Goal: Task Accomplishment & Management: Manage account settings

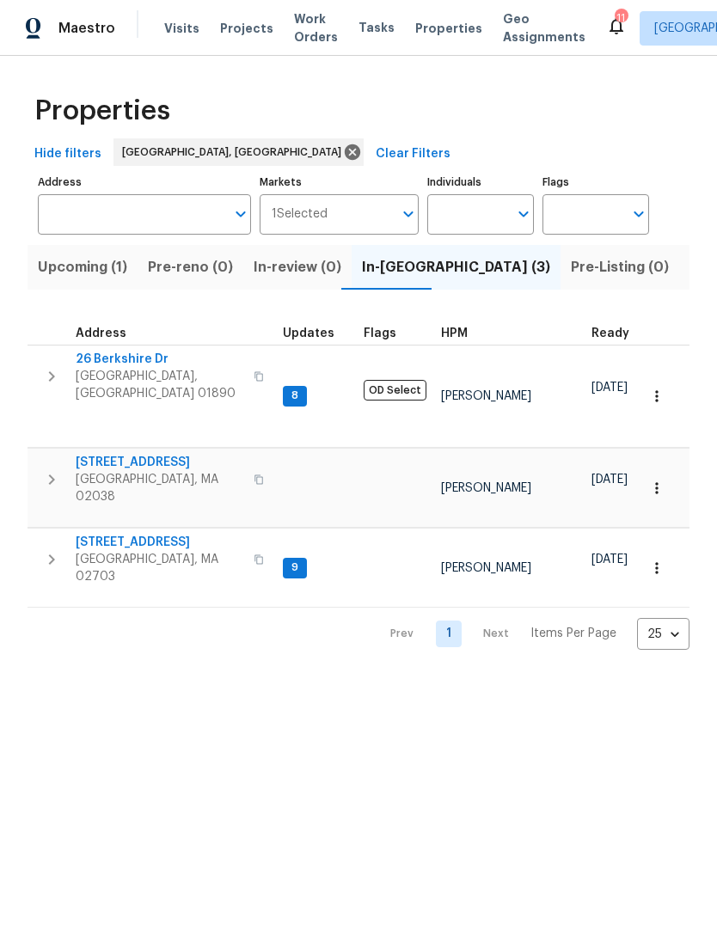
click at [690, 279] on span "Listed (16)" at bounding box center [725, 267] width 71 height 24
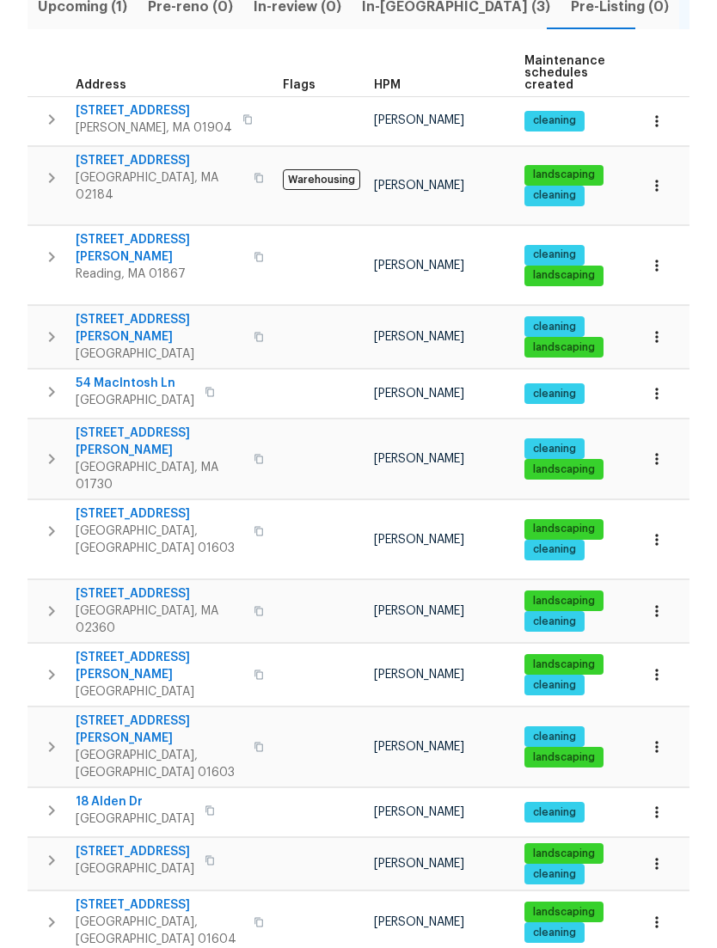
scroll to position [298, 0]
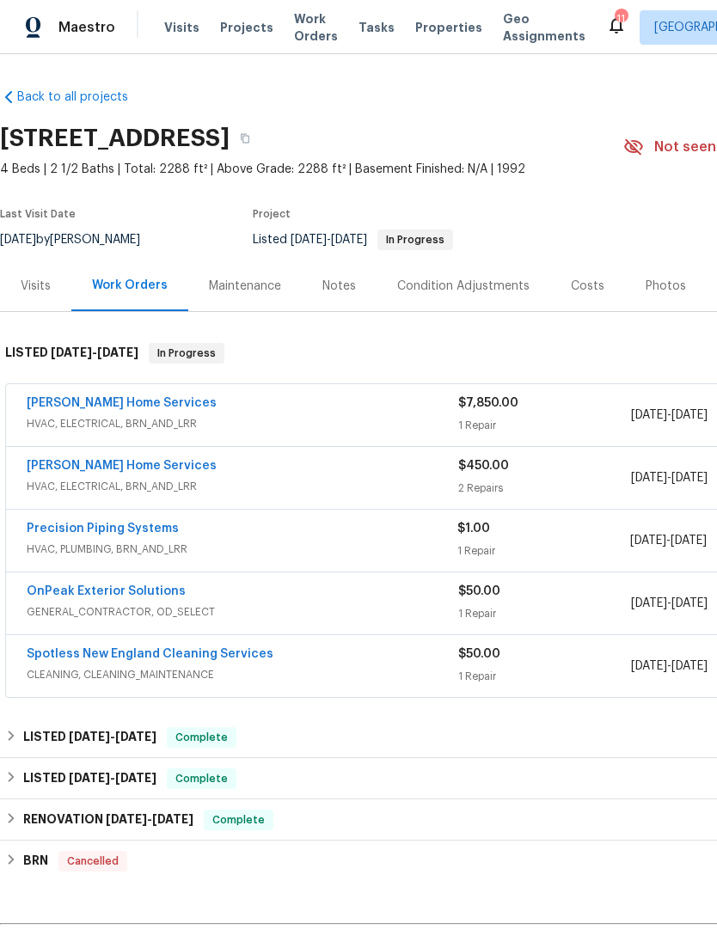
click at [342, 295] on div "Notes" at bounding box center [339, 286] width 34 height 17
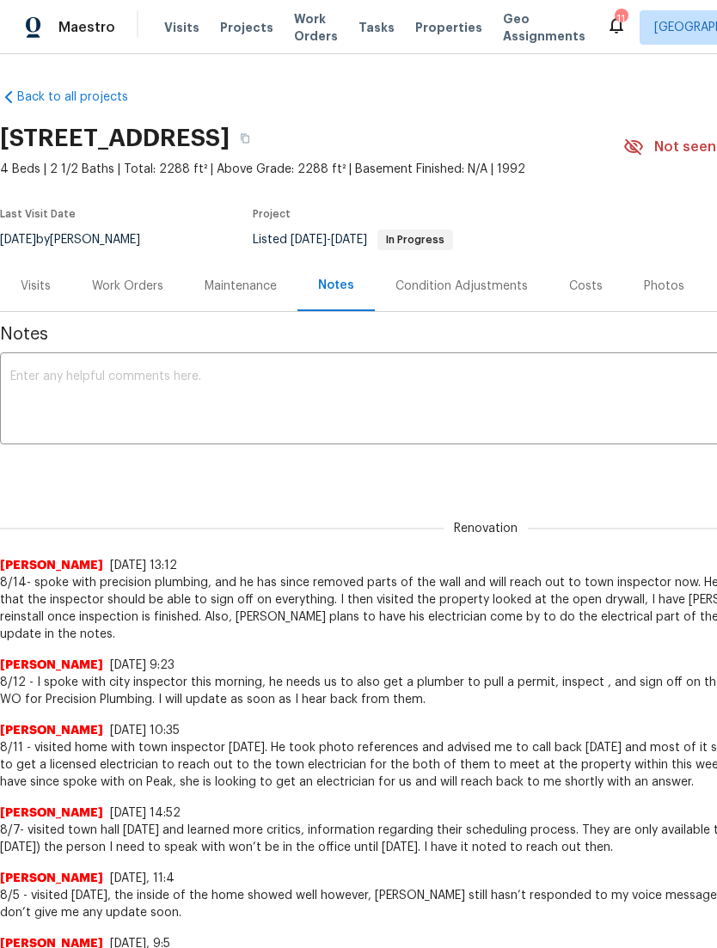
click at [474, 422] on textarea at bounding box center [485, 401] width 951 height 60
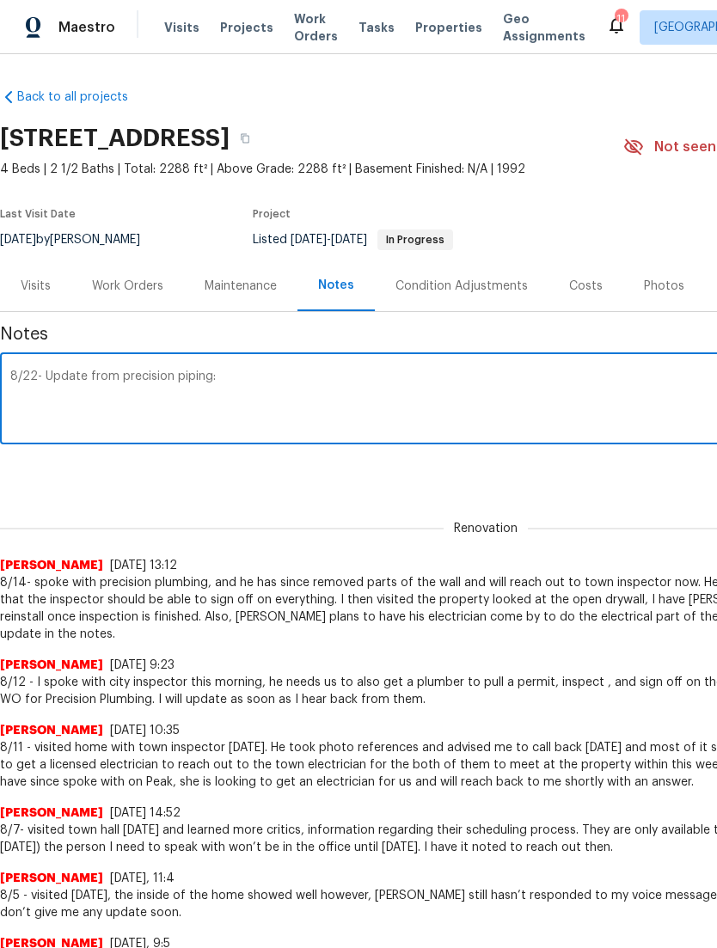
click at [537, 431] on textarea "8/22- Update from precision piping:" at bounding box center [485, 401] width 951 height 60
paste textarea "Yes, I went up there [DATE], talked to the inspector. He said should have the p…"
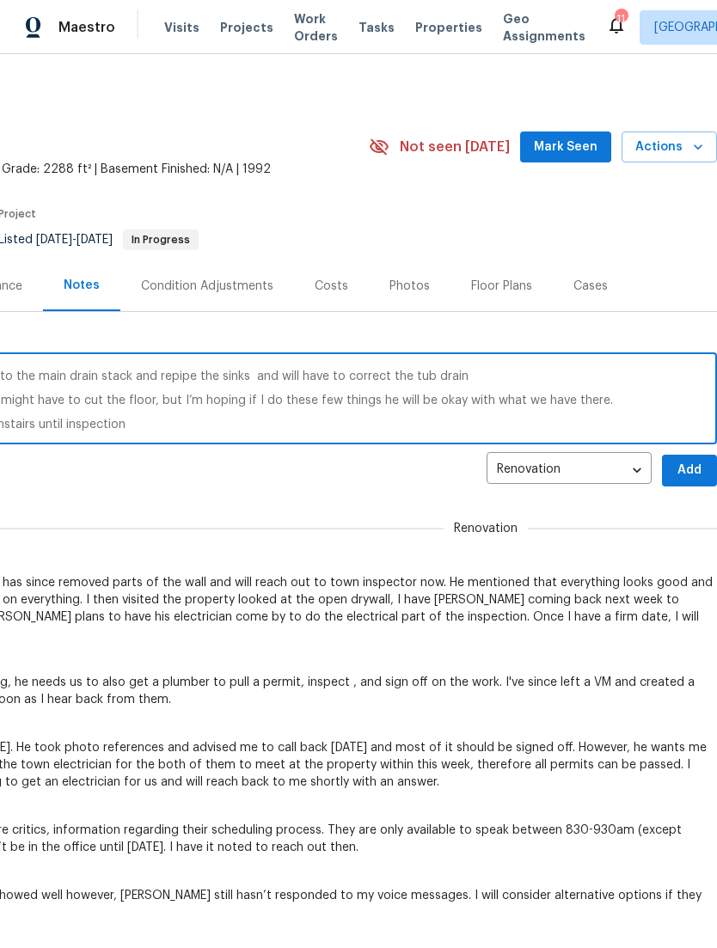
scroll to position [0, 255]
type textarea "8/22- Update from precision piping: Yes, I went up there [DATE], talked to the …"
click at [705, 487] on button "Add" at bounding box center [689, 471] width 55 height 32
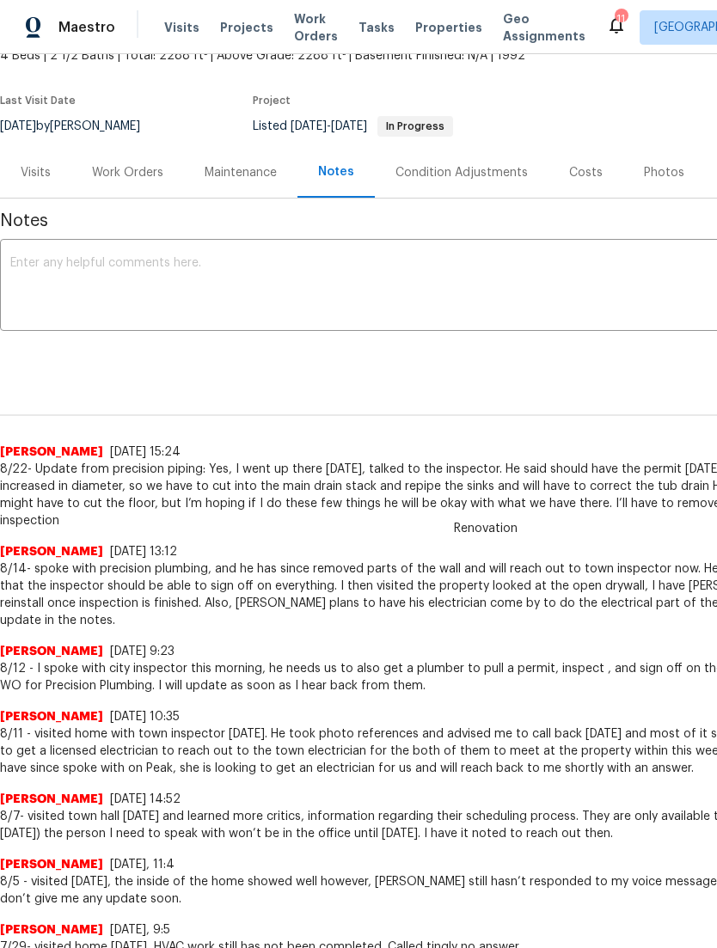
scroll to position [113, 0]
